Goal: Task Accomplishment & Management: Complete application form

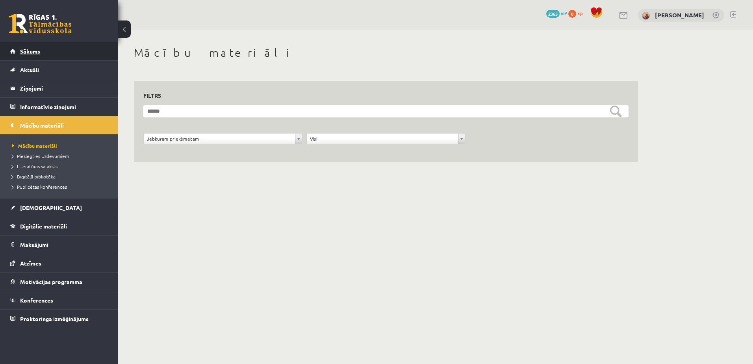
click at [20, 50] on span "Sākums" at bounding box center [30, 51] width 20 height 7
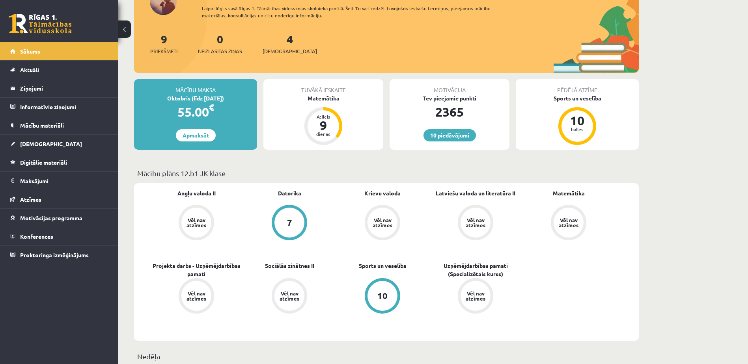
scroll to position [118, 0]
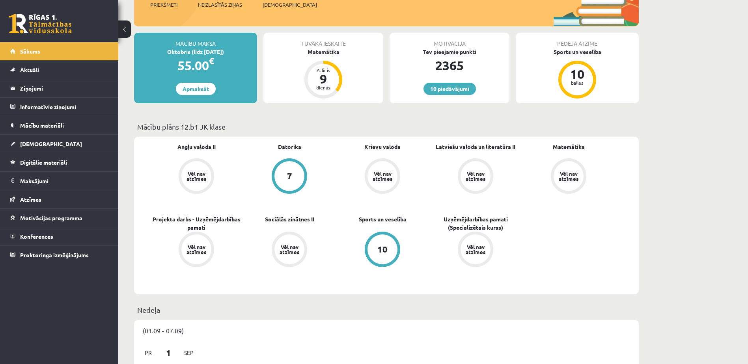
click at [482, 163] on div "Vēl nav atzīmes" at bounding box center [475, 176] width 30 height 30
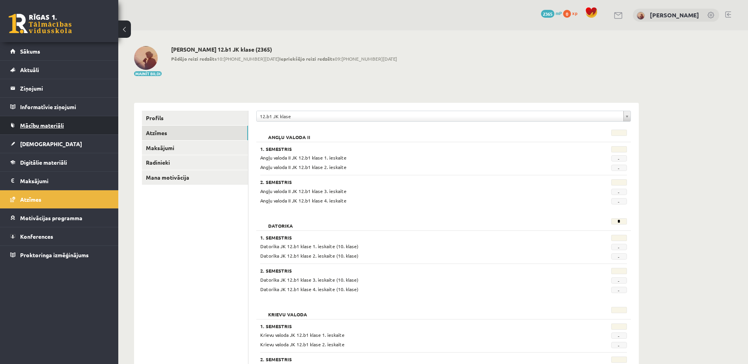
click at [53, 129] on link "Mācību materiāli" at bounding box center [59, 125] width 98 height 18
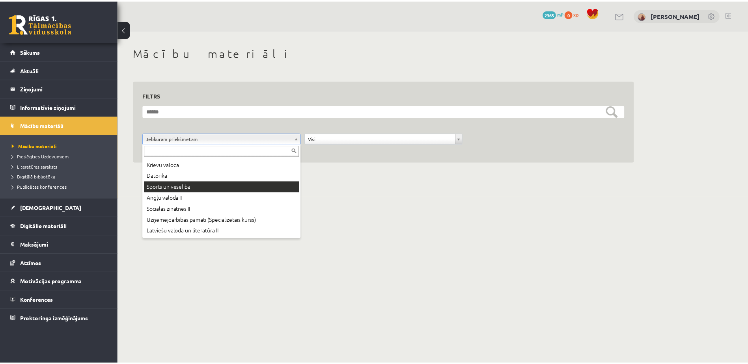
scroll to position [32, 0]
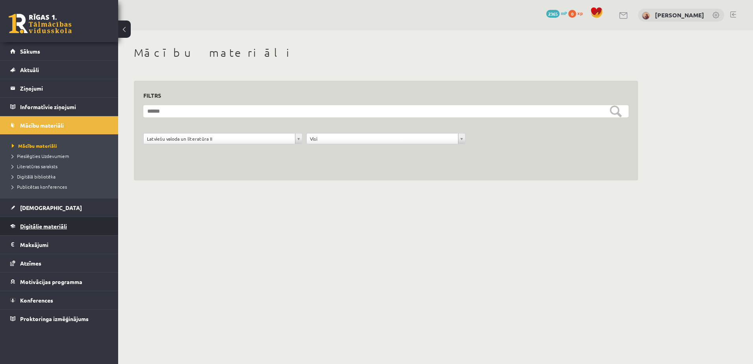
click at [43, 226] on span "Digitālie materiāli" at bounding box center [43, 226] width 47 height 7
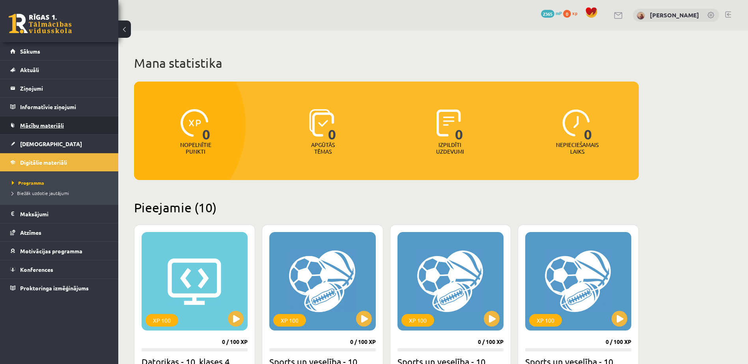
click at [42, 131] on link "Mācību materiāli" at bounding box center [59, 125] width 98 height 18
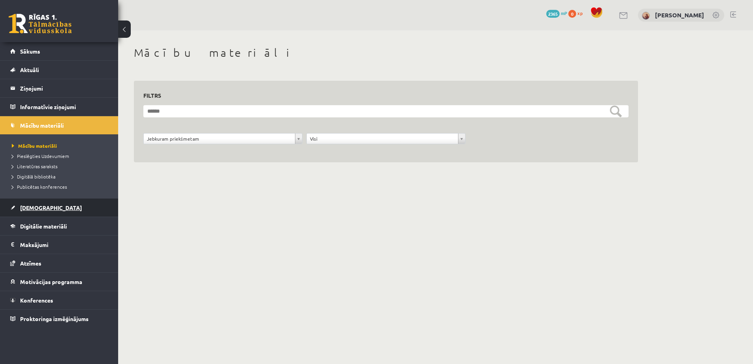
click at [39, 199] on link "[DEMOGRAPHIC_DATA]" at bounding box center [59, 208] width 98 height 18
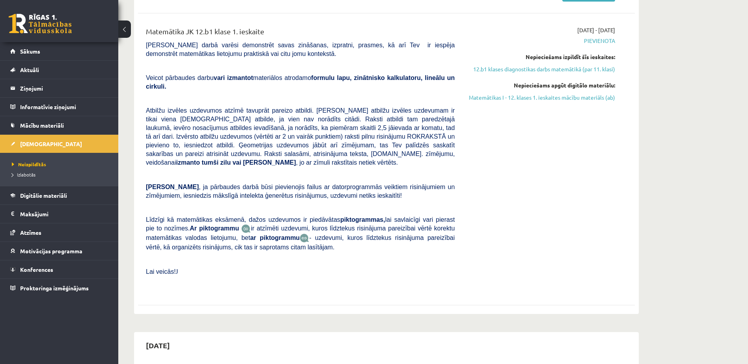
scroll to position [118, 0]
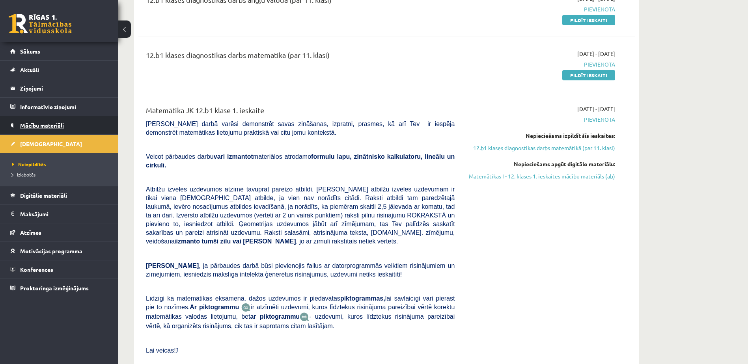
click at [33, 120] on link "Mācību materiāli" at bounding box center [59, 125] width 98 height 18
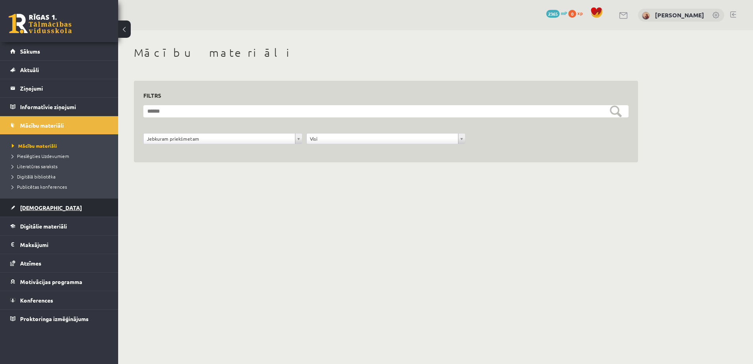
click at [33, 206] on span "[DEMOGRAPHIC_DATA]" at bounding box center [51, 207] width 62 height 7
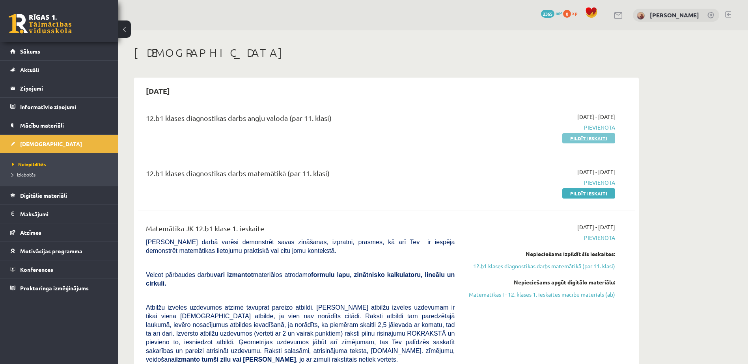
drag, startPoint x: 599, startPoint y: 140, endPoint x: 439, endPoint y: 22, distance: 198.9
click at [599, 140] on link "Pildīt ieskaiti" at bounding box center [588, 138] width 53 height 10
click at [22, 48] on span "Sākums" at bounding box center [30, 51] width 20 height 7
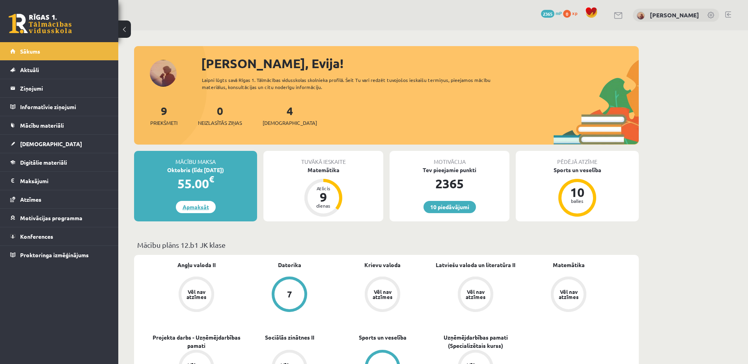
click at [195, 212] on link "Apmaksāt" at bounding box center [196, 207] width 40 height 12
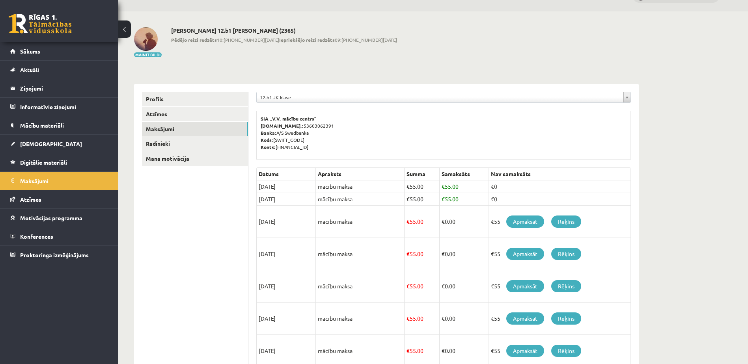
scroll to position [17, 0]
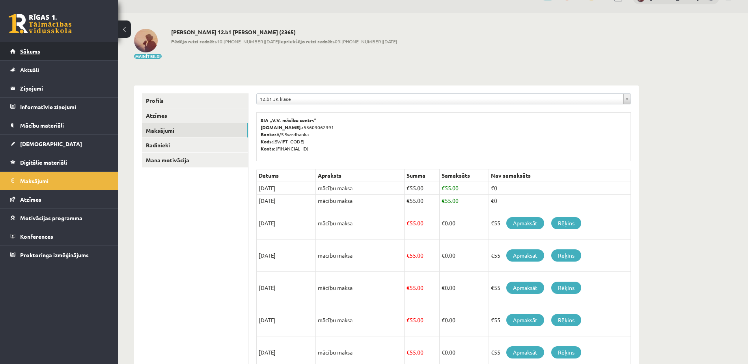
click at [30, 52] on span "Sākums" at bounding box center [30, 51] width 20 height 7
